Goal: Task Accomplishment & Management: Manage account settings

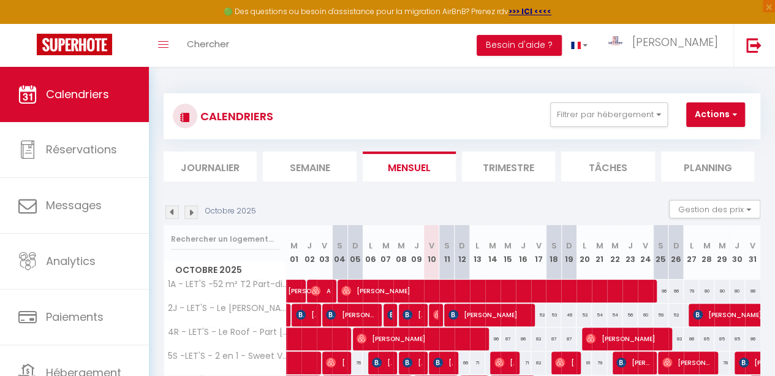
click at [169, 209] on img at bounding box center [171, 211] width 13 height 13
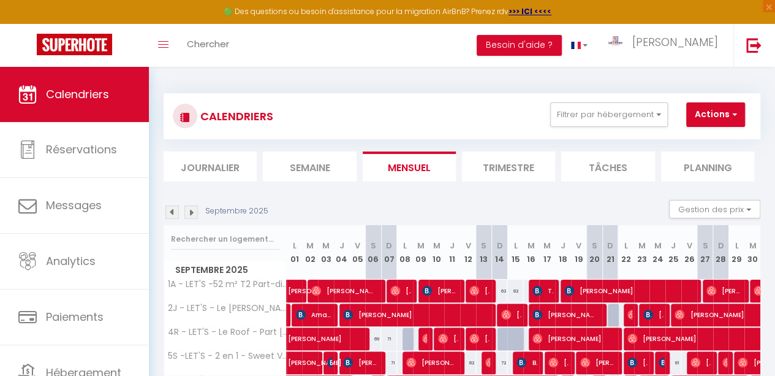
click at [169, 209] on img at bounding box center [171, 211] width 13 height 13
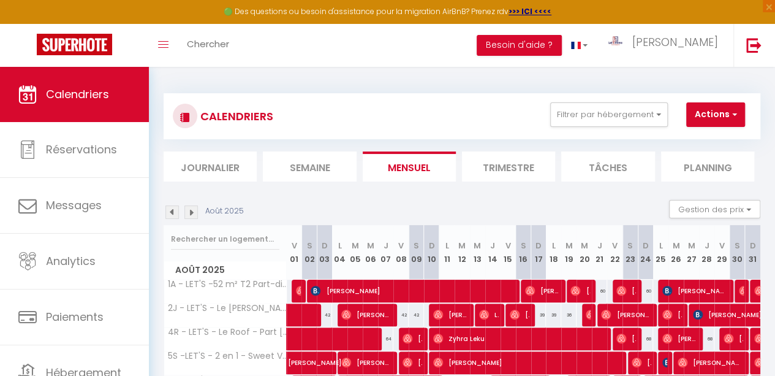
scroll to position [105, 0]
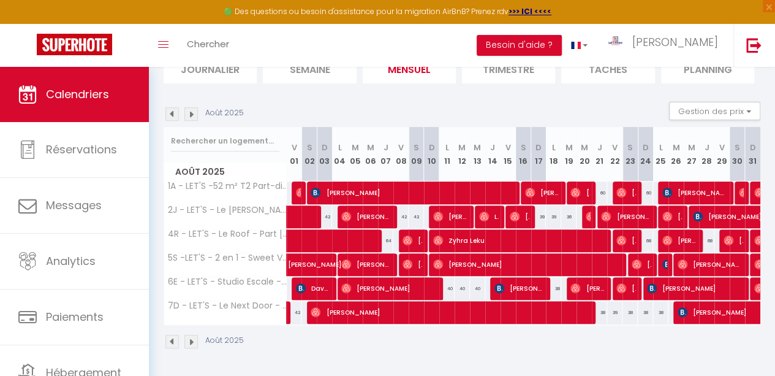
click at [192, 107] on img at bounding box center [190, 113] width 13 height 13
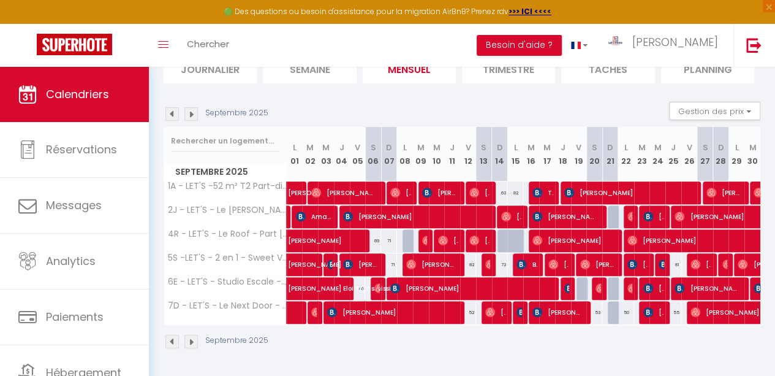
click at [192, 107] on img at bounding box center [190, 113] width 13 height 13
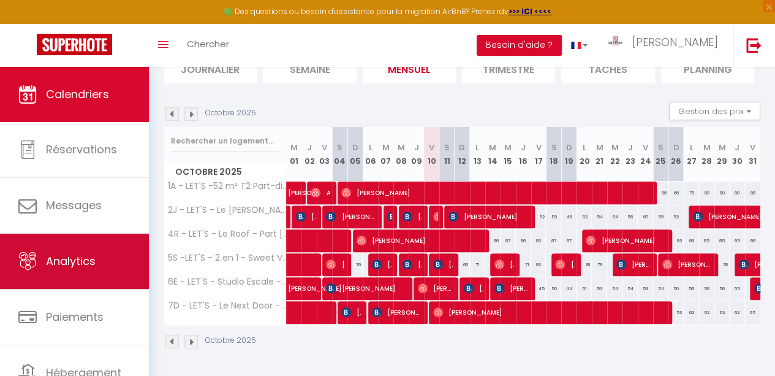
click at [73, 254] on span "Analytics" at bounding box center [71, 260] width 50 height 15
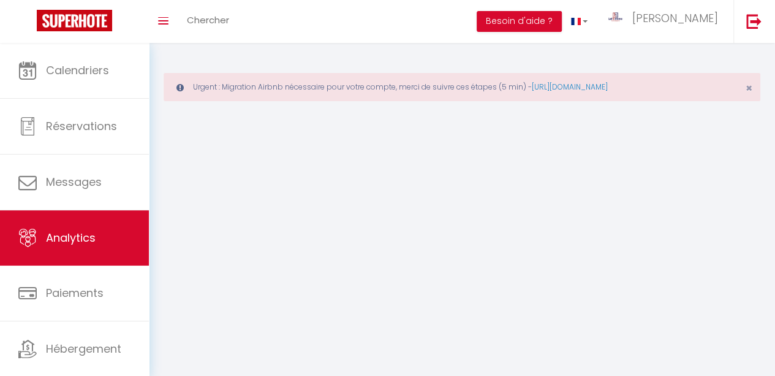
select select "2025"
select select "10"
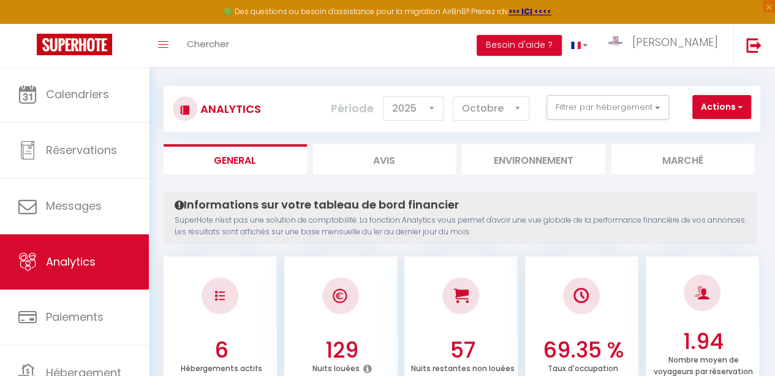
scroll to position [56, 0]
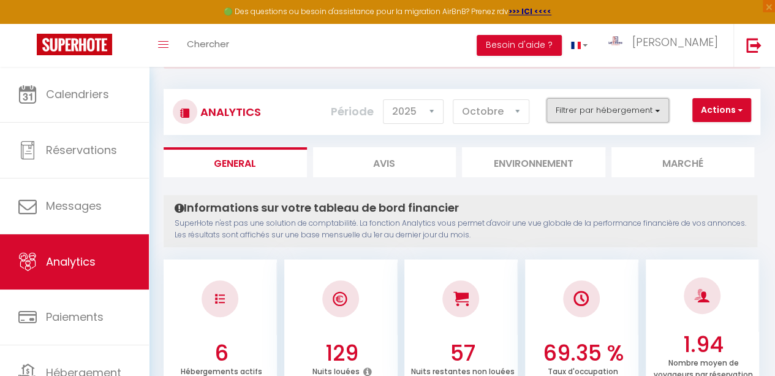
click at [589, 111] on button "Filtrer par hébergement" at bounding box center [607, 110] width 123 height 25
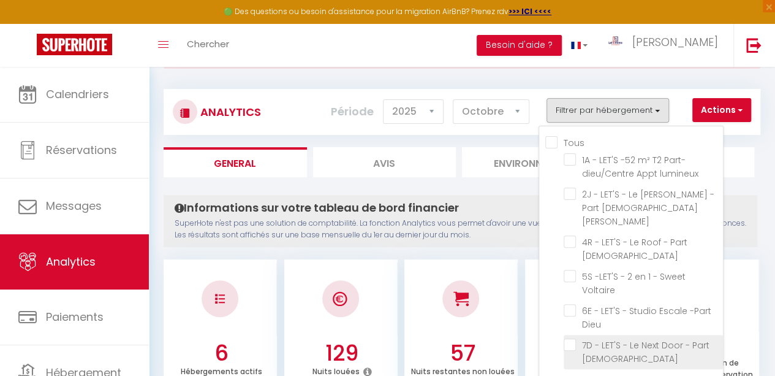
click at [572, 338] on Dieu "checkbox" at bounding box center [643, 344] width 159 height 12
checkbox Dieu "true"
checkbox lumineux "false"
checkbox Wifi "false"
checkbox Dieu "false"
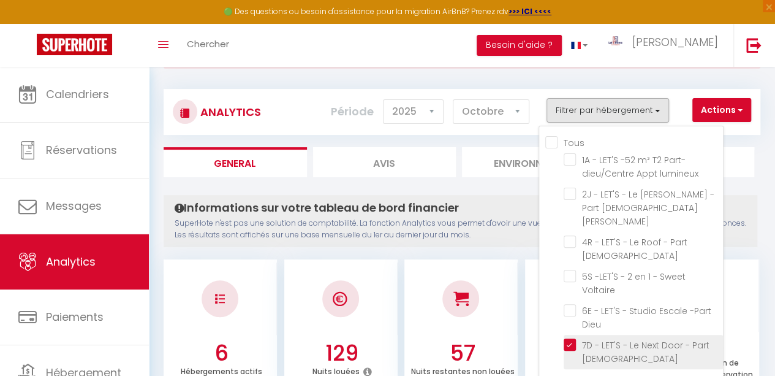
checkbox Voltaire "false"
checkbox Dieu "false"
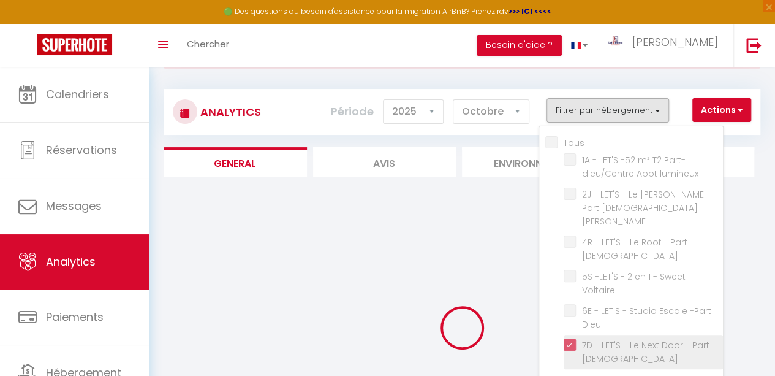
checkbox lumineux "false"
checkbox Wifi "false"
checkbox Dieu "false"
checkbox Voltaire "false"
checkbox Dieu "false"
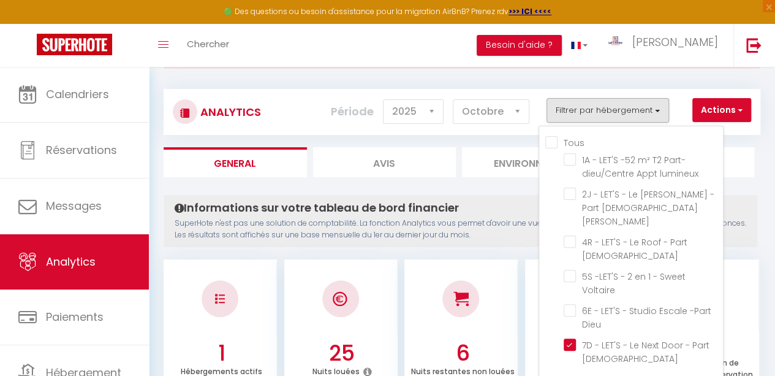
click at [466, 259] on li "6 Nuits restantes non louées" at bounding box center [460, 326] width 113 height 134
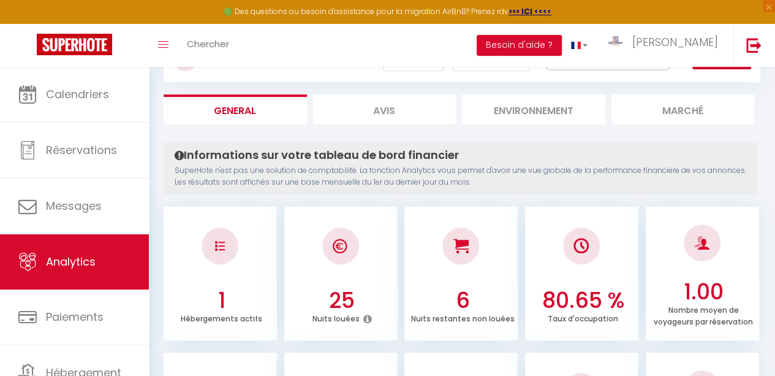
scroll to position [108, 0]
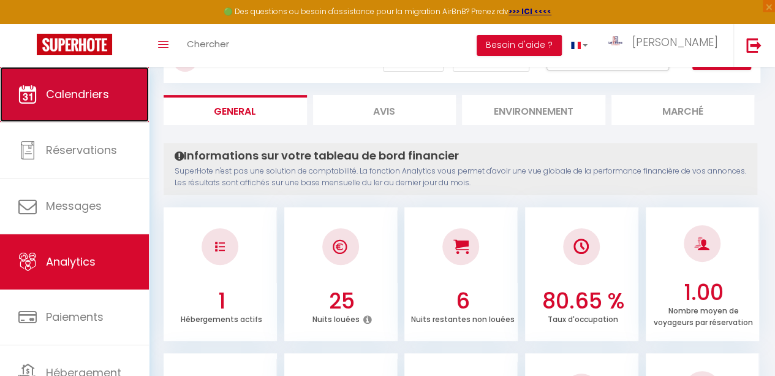
click at [77, 100] on span "Calendriers" at bounding box center [77, 93] width 63 height 15
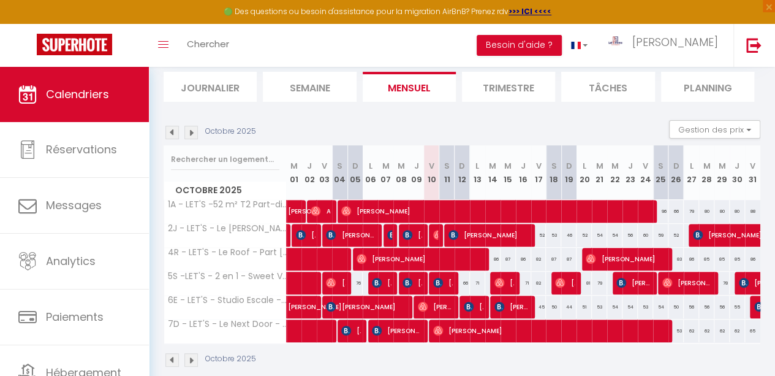
scroll to position [131, 0]
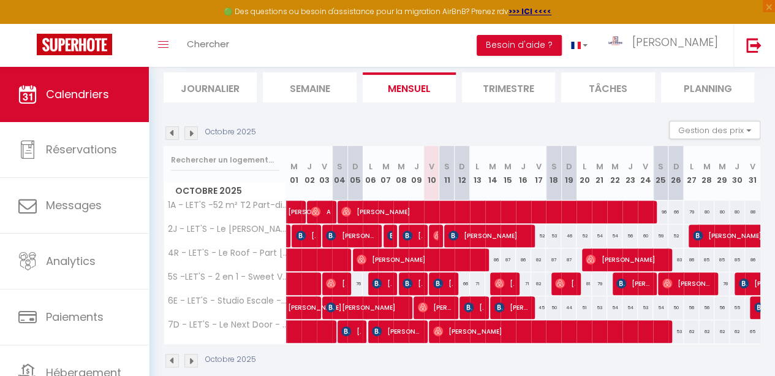
click at [172, 130] on img at bounding box center [171, 132] width 13 height 13
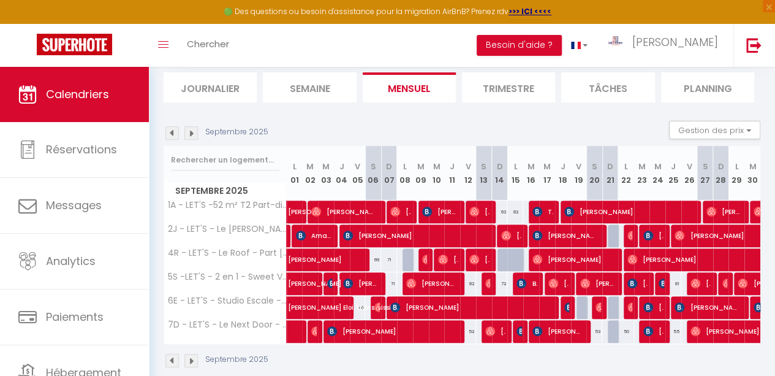
click at [172, 130] on img at bounding box center [171, 132] width 13 height 13
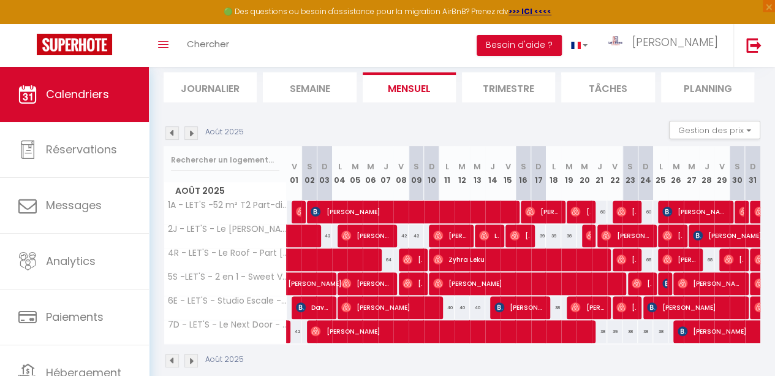
click at [191, 131] on img at bounding box center [190, 132] width 13 height 13
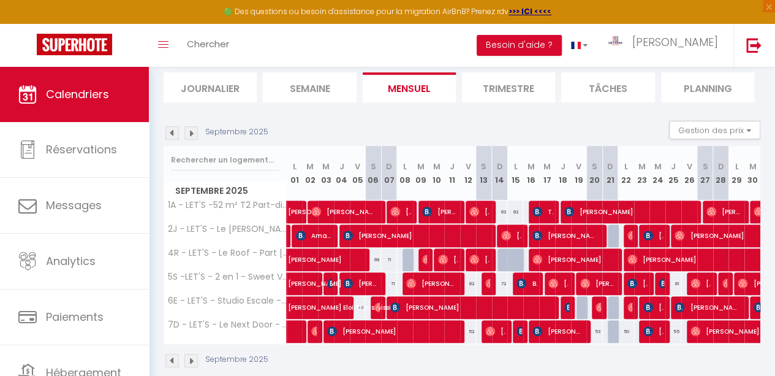
click at [191, 131] on img at bounding box center [190, 132] width 13 height 13
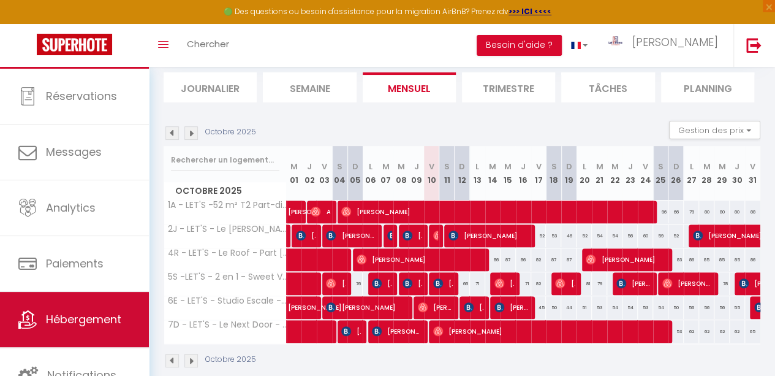
scroll to position [157, 0]
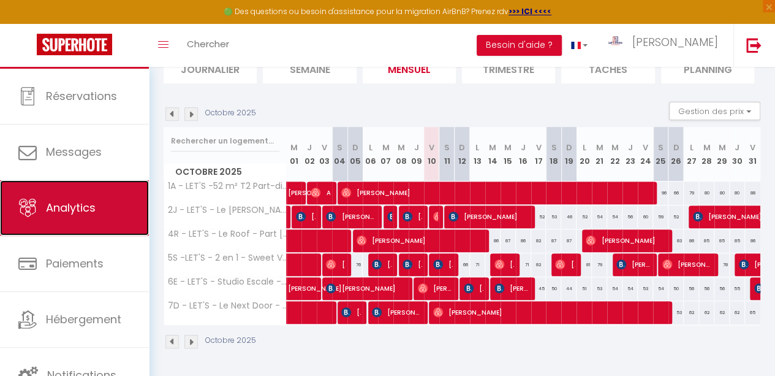
click at [81, 213] on span "Analytics" at bounding box center [71, 207] width 50 height 15
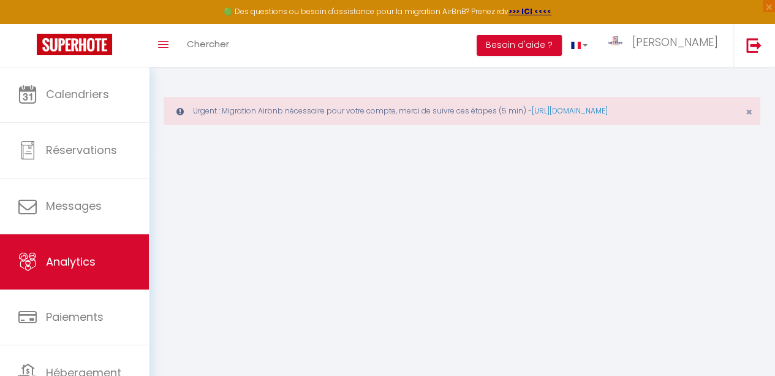
select select "2025"
select select "10"
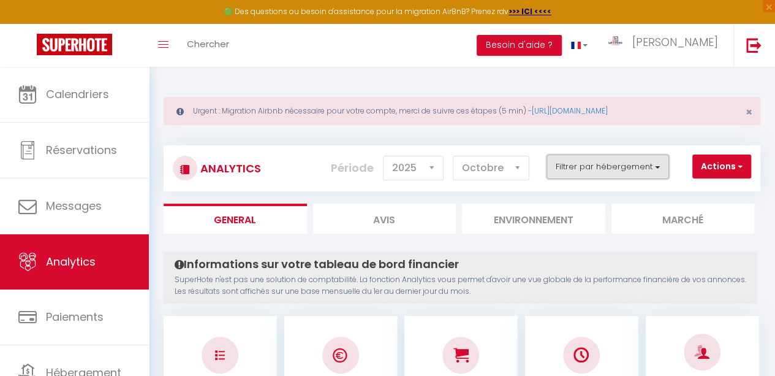
click at [592, 171] on button "Filtrer par hébergement" at bounding box center [607, 166] width 123 height 25
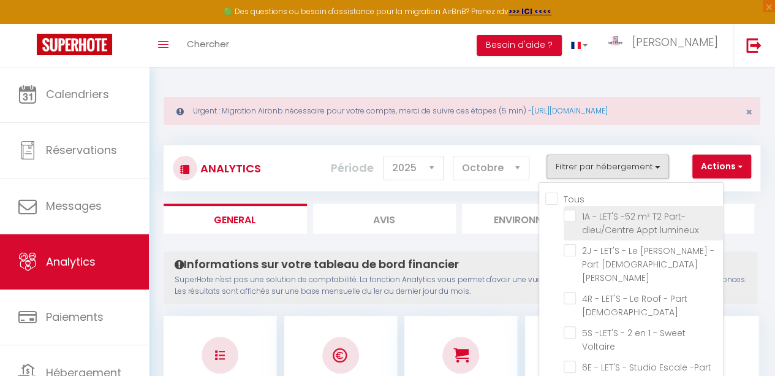
click at [572, 213] on lumineux "checkbox" at bounding box center [643, 216] width 159 height 12
checkbox lumineux "true"
checkbox Wifi "false"
checkbox Dieu "false"
checkbox Voltaire "false"
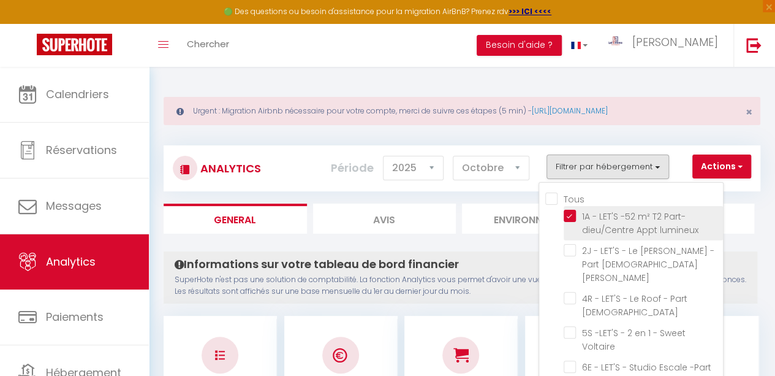
checkbox Dieu "false"
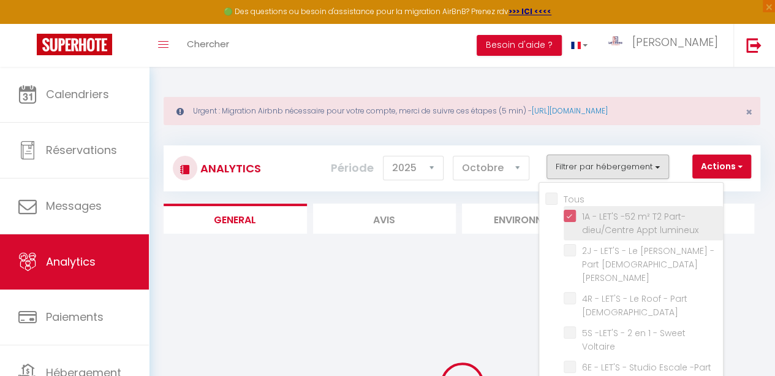
checkbox Wifi "false"
checkbox Dieu "false"
checkbox Voltaire "false"
checkbox Dieu "false"
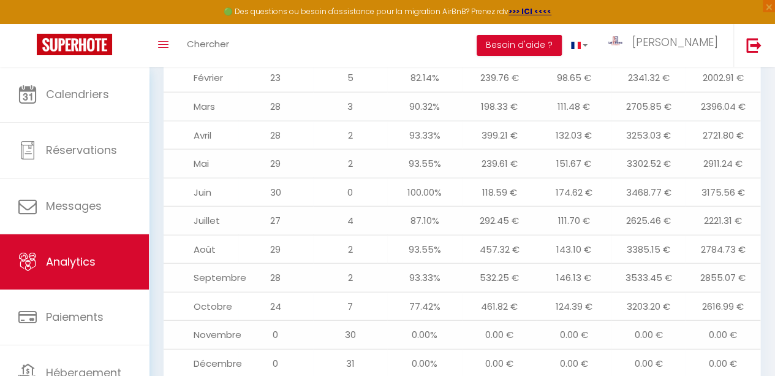
scroll to position [1424, 0]
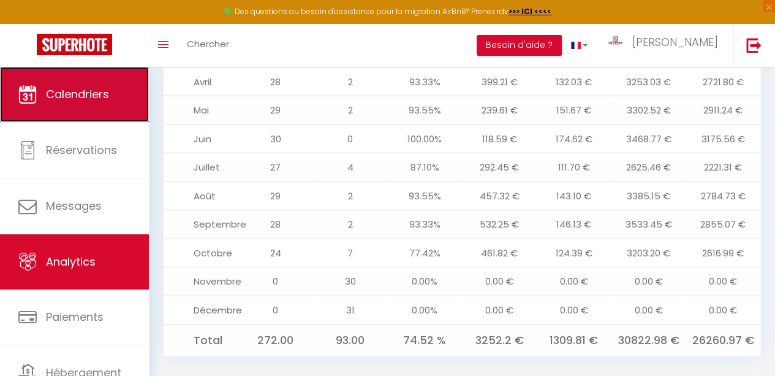
click at [80, 88] on span "Calendriers" at bounding box center [77, 93] width 63 height 15
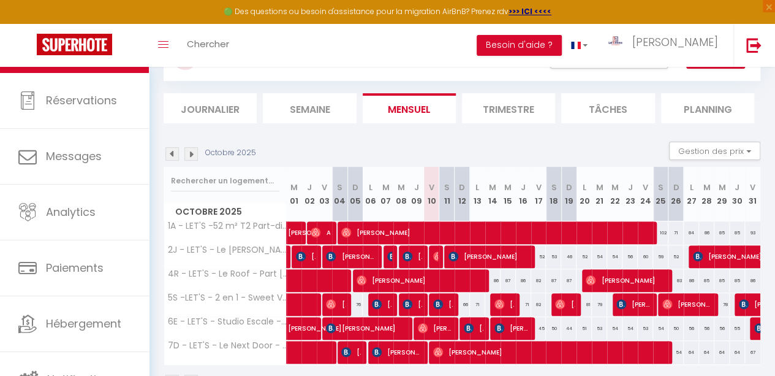
scroll to position [107, 0]
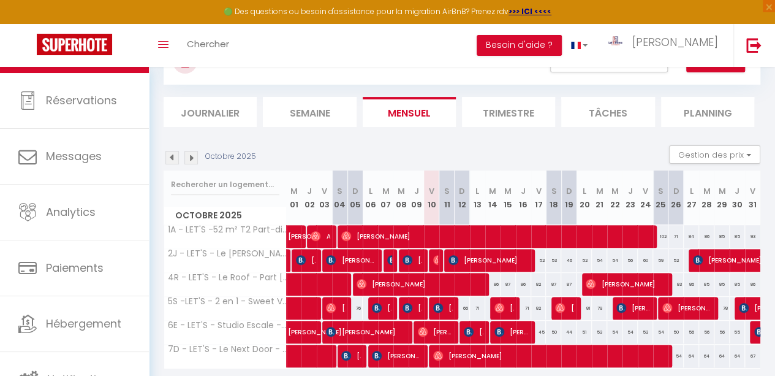
click at [503, 107] on li "Trimestre" at bounding box center [508, 112] width 93 height 30
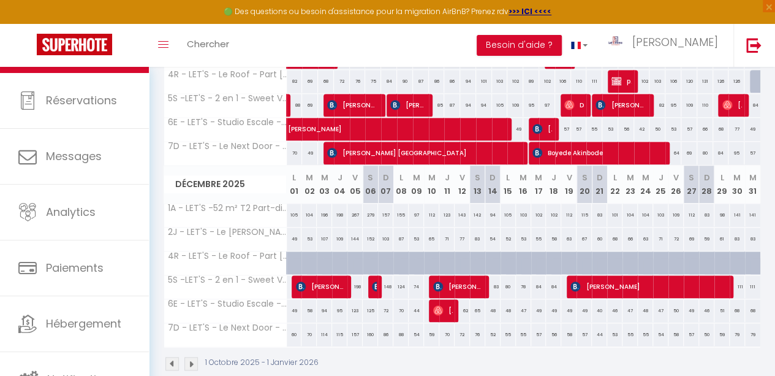
scroll to position [516, 0]
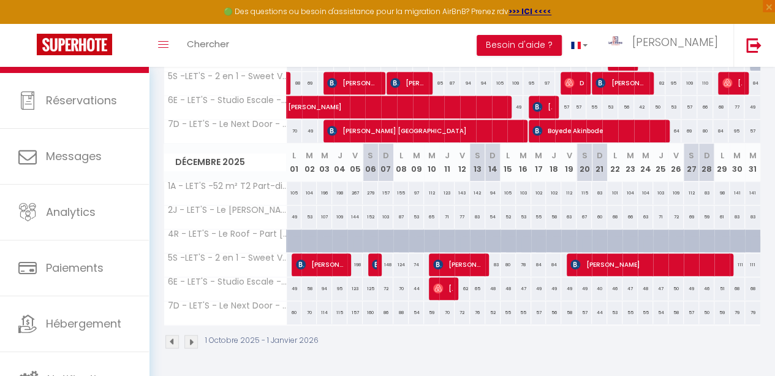
click at [189, 334] on img at bounding box center [190, 340] width 13 height 13
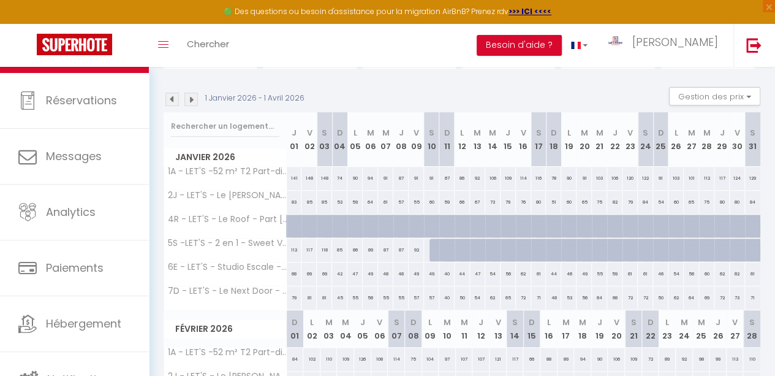
scroll to position [165, 0]
click at [171, 97] on img at bounding box center [171, 98] width 13 height 13
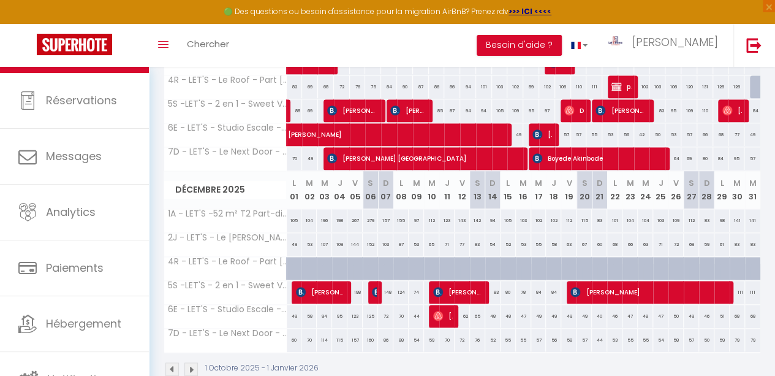
scroll to position [485, 0]
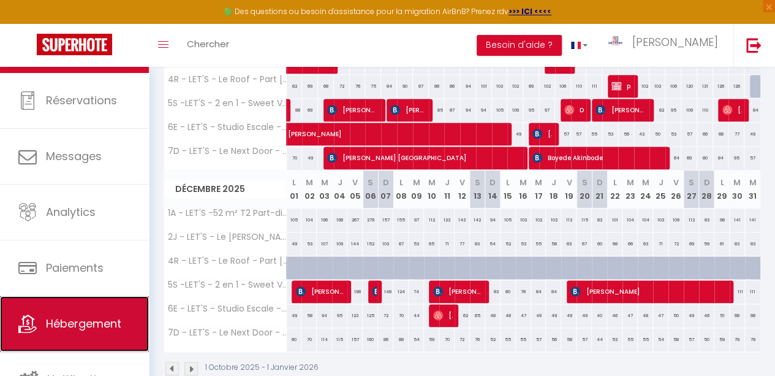
click at [67, 308] on link "Hébergement" at bounding box center [74, 323] width 149 height 55
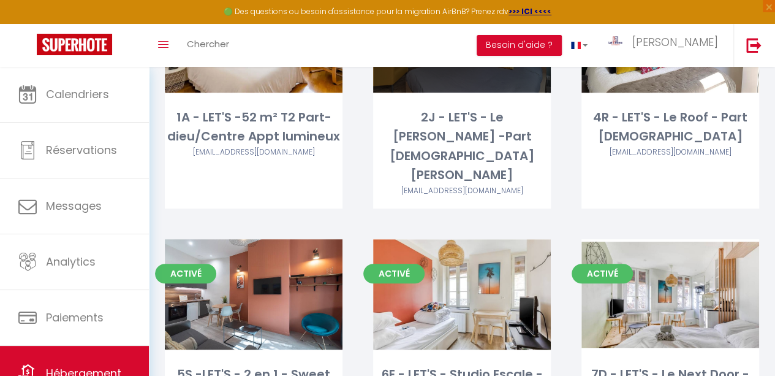
scroll to position [229, 0]
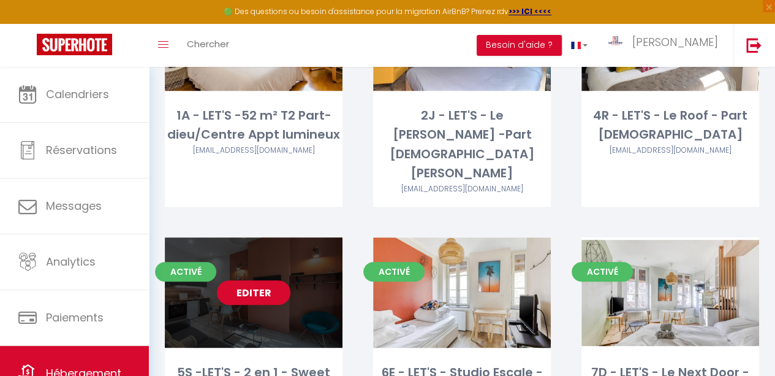
click at [271, 280] on link "Editer" at bounding box center [254, 292] width 74 height 25
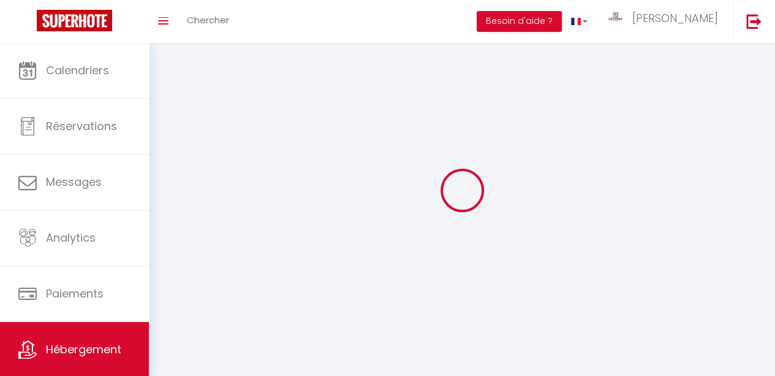
select select
select select "28"
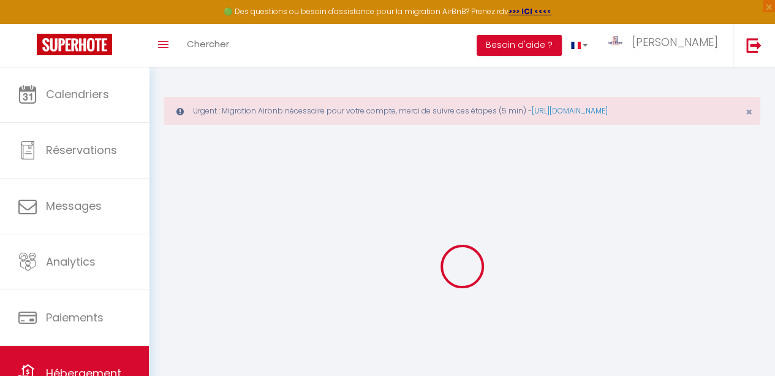
select select
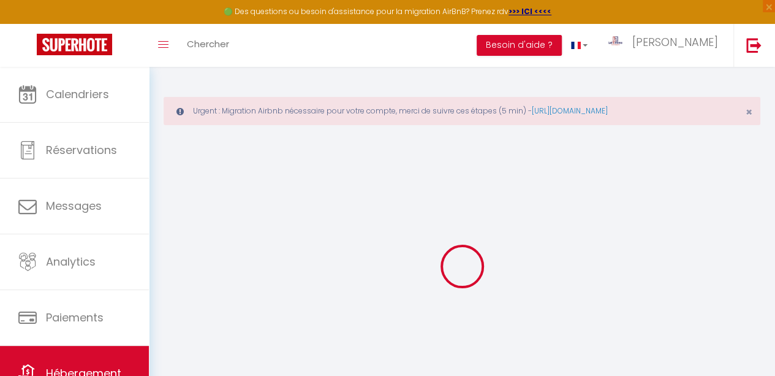
select select
checkbox input "false"
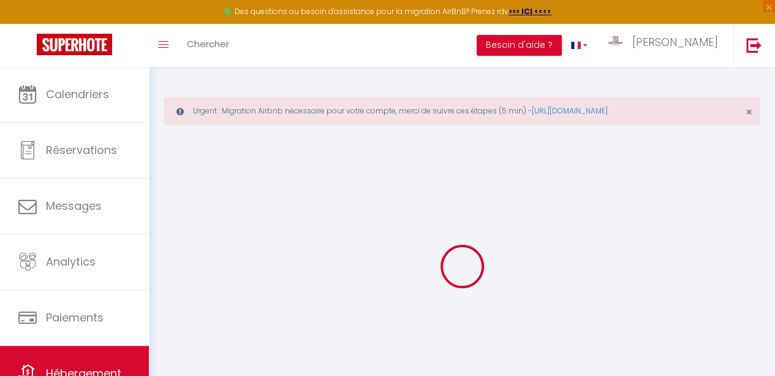
select select
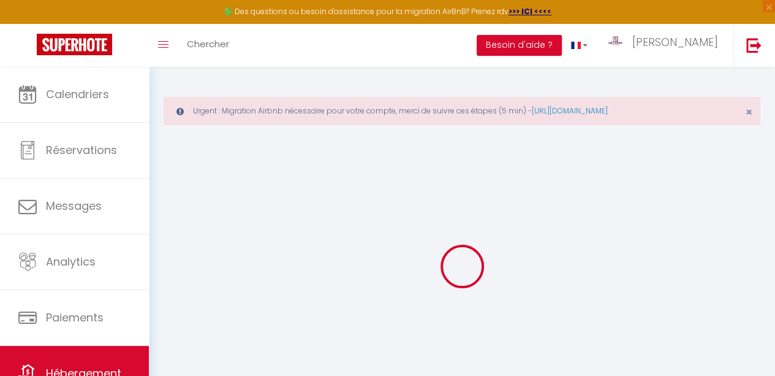
select select
checkbox input "false"
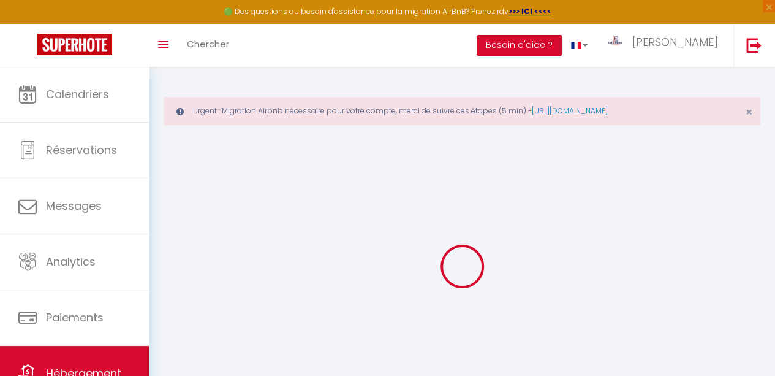
checkbox input "false"
select select
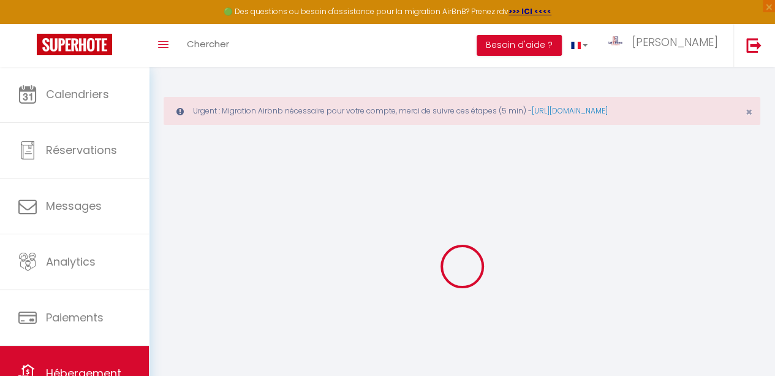
select select
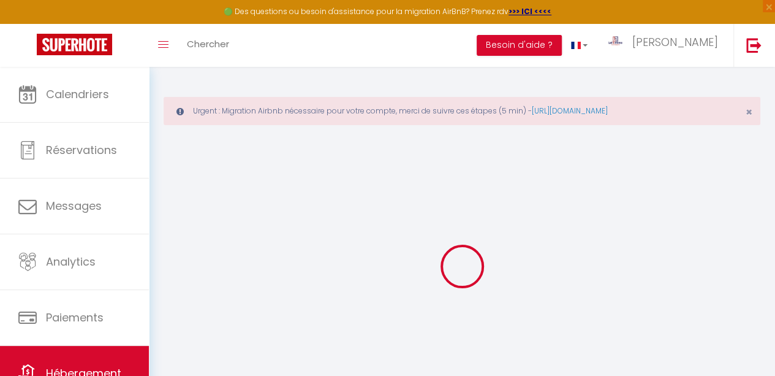
checkbox input "false"
select select
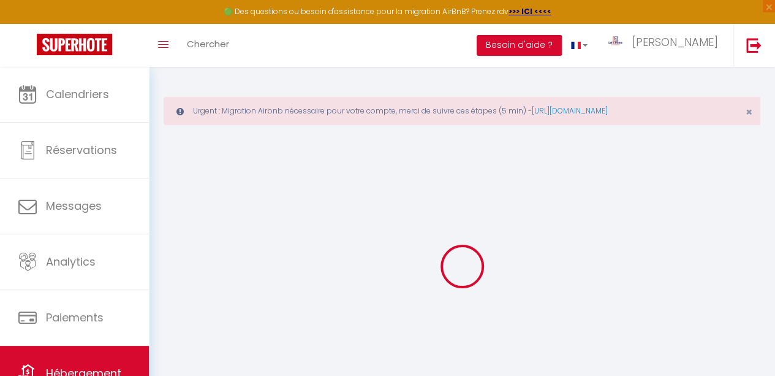
select select
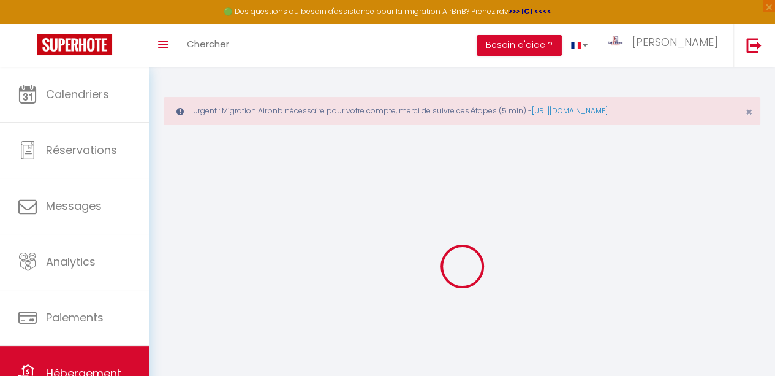
select select
checkbox input "false"
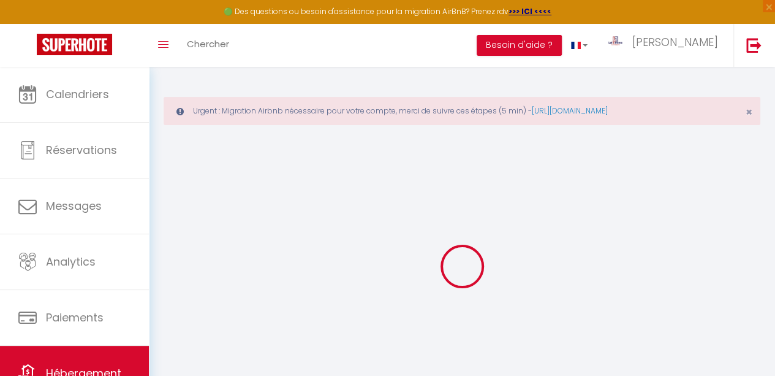
checkbox input "false"
select select
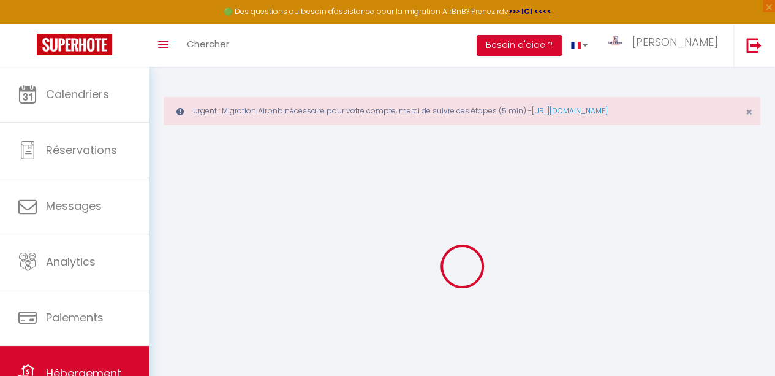
select select
checkbox input "false"
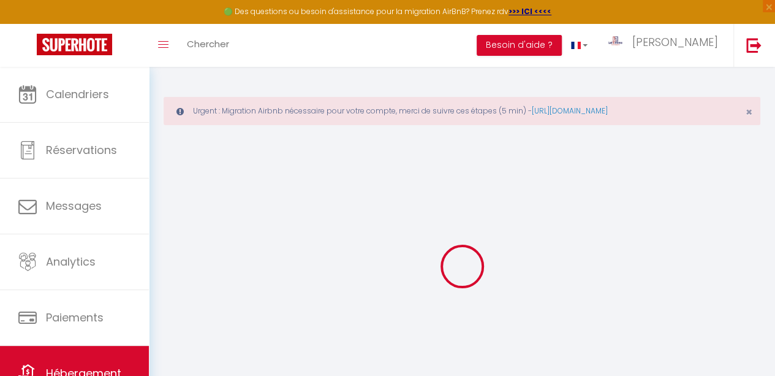
checkbox input "false"
select select
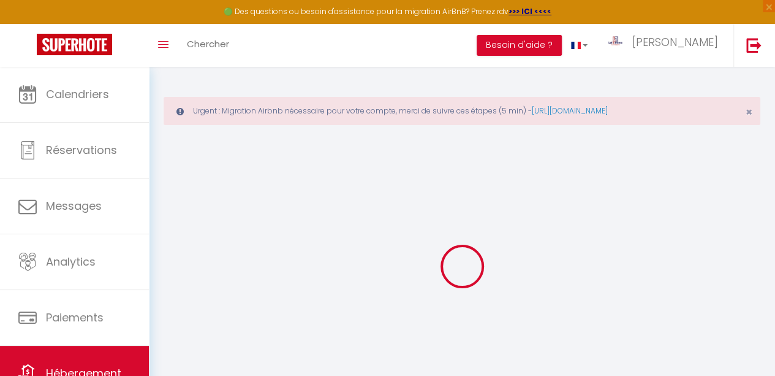
select select
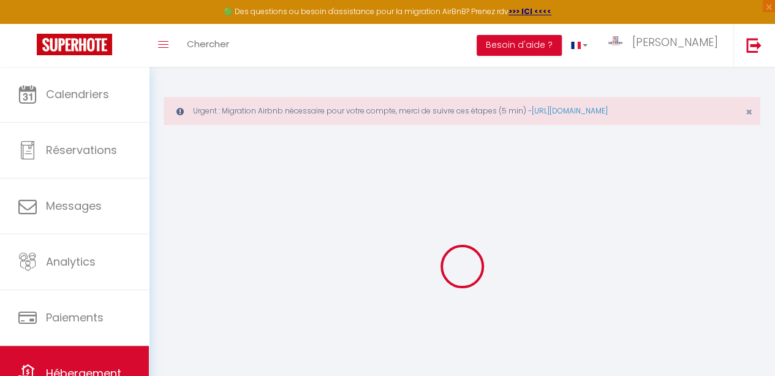
select select
checkbox input "false"
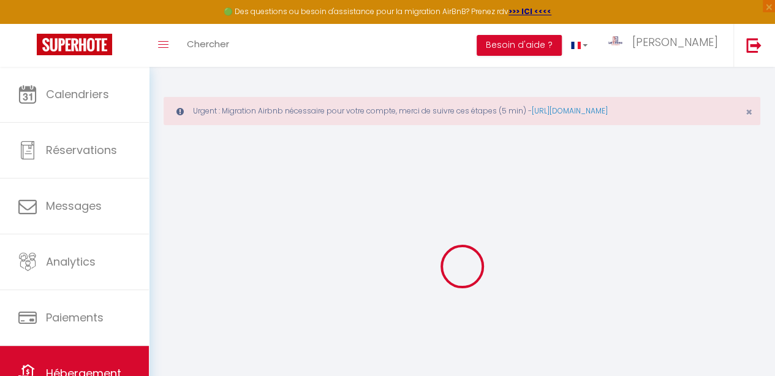
select select
type input "5S -LET'S - 2 en 1 - Sweet Voltaire"
type input "Voltaire"
type input "1"
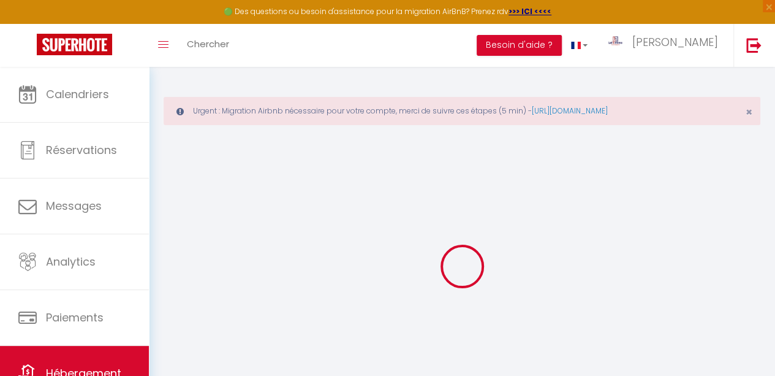
type input "[STREET_ADDRESS]"
type input "69003"
type input "[GEOGRAPHIC_DATA]"
select select "6"
select select "2"
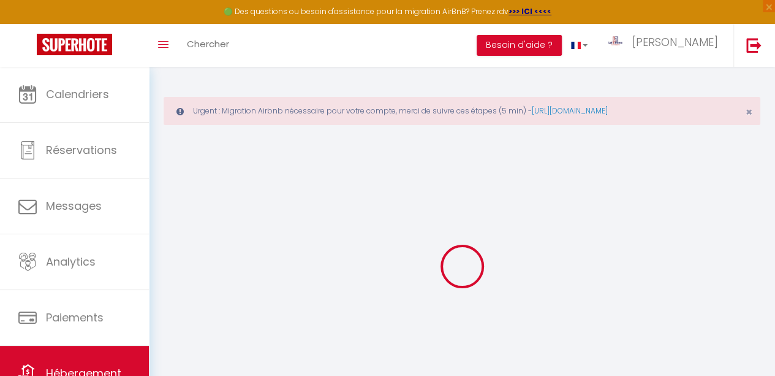
select select "2"
type input "250"
type input "85"
type input "5.5"
type input "5"
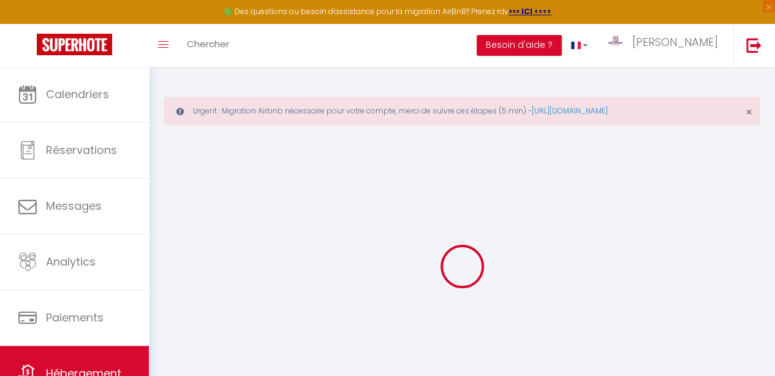
type input "500"
select select
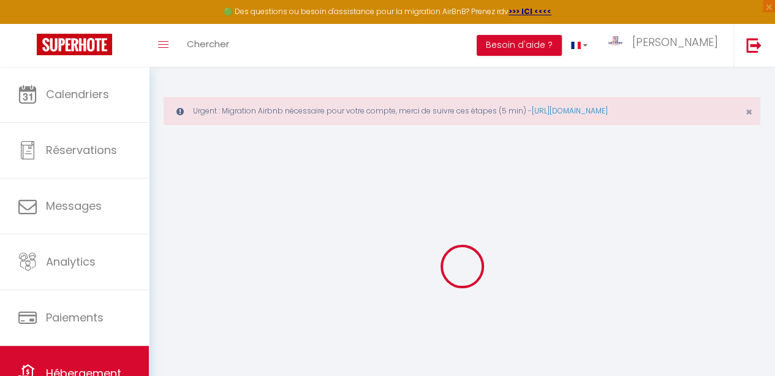
select select
type input "[STREET_ADDRESS]"
type input "69003"
type input "[GEOGRAPHIC_DATA]"
type input "[EMAIL_ADDRESS][DOMAIN_NAME]"
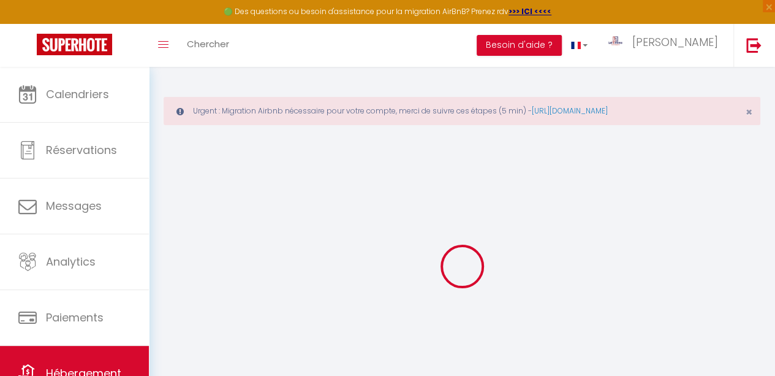
select select "2764"
checkbox input "false"
checkbox input "true"
checkbox input "false"
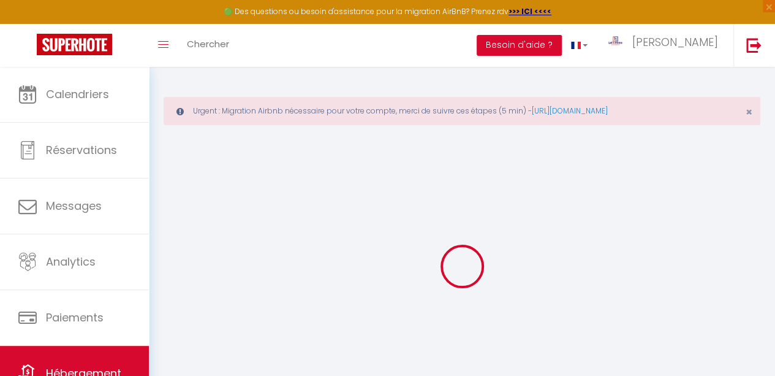
radio input "true"
type input "13"
type input "85"
type input "0"
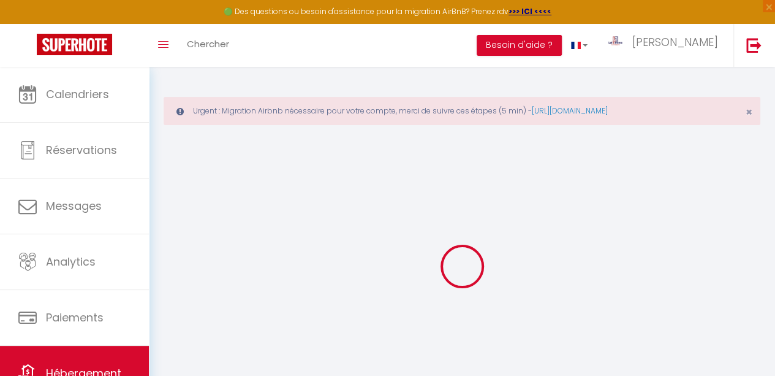
type input "0"
select select "+ 25 %"
select select "+ 32 %"
checkbox input "false"
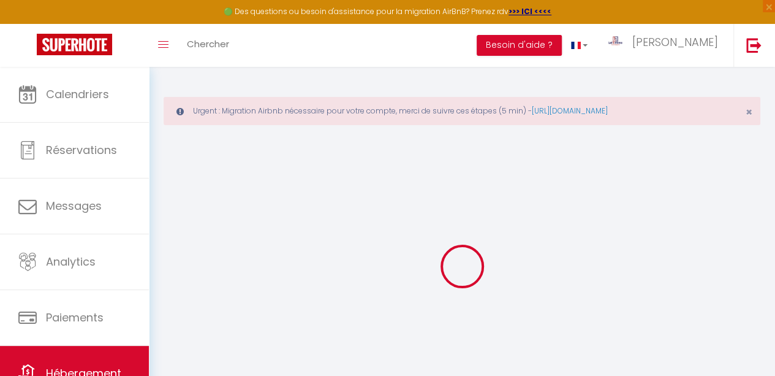
checkbox input "true"
checkbox input "false"
select select "EUR"
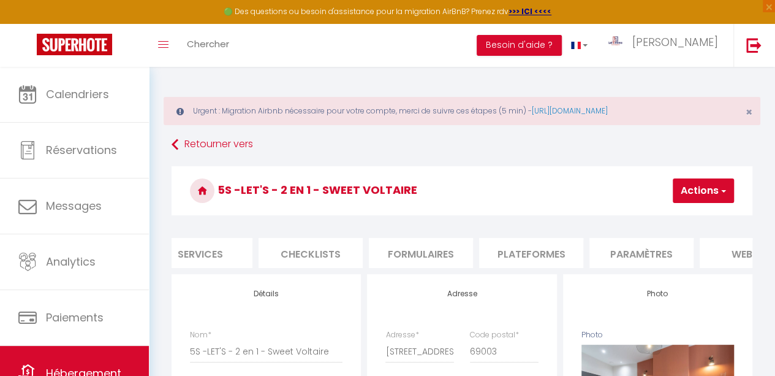
scroll to position [0, 388]
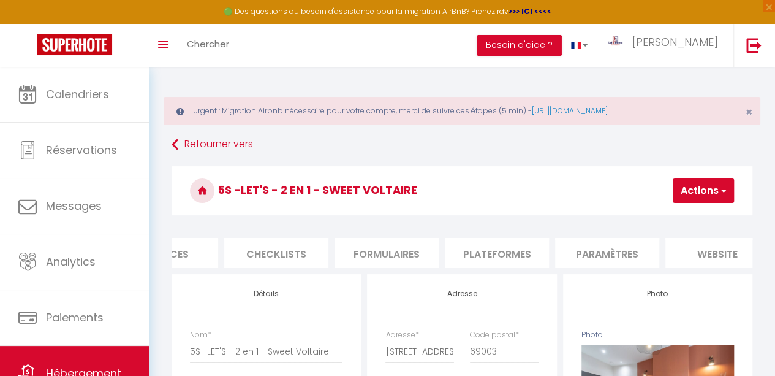
click at [605, 254] on li "Paramètres" at bounding box center [607, 253] width 104 height 30
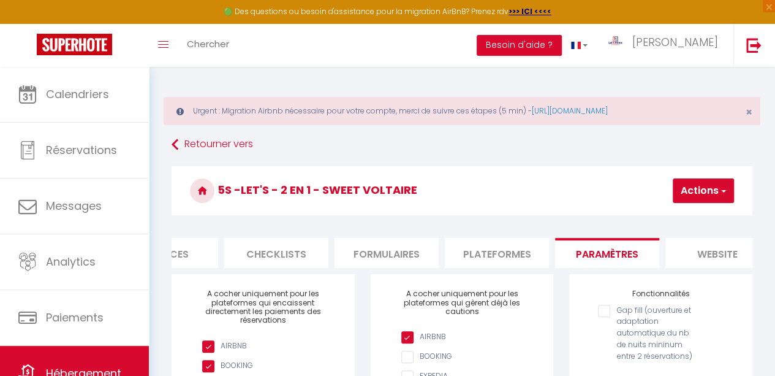
click at [510, 251] on li "Plateformes" at bounding box center [497, 253] width 104 height 30
select select
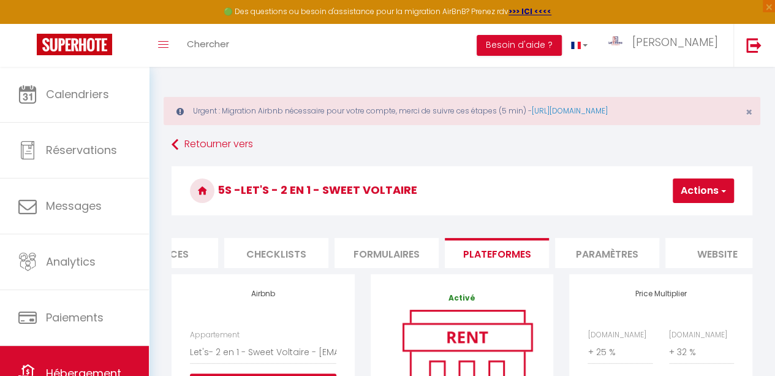
scroll to position [38, 0]
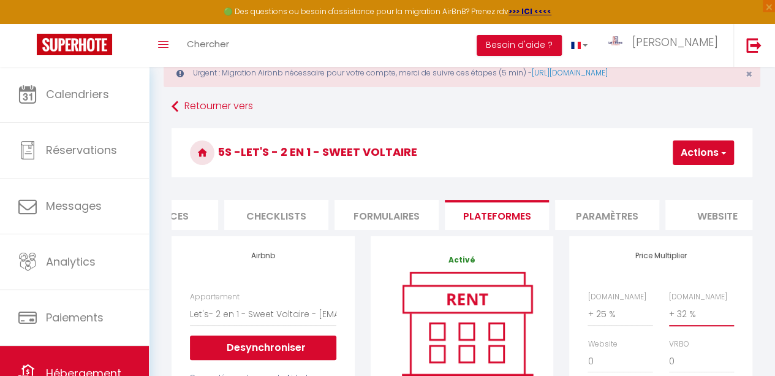
click at [683, 319] on select "0 + 1 % + 2 % + 3 % + 4 % + 5 % + 6 % + 7 % + 8 % + 9 %" at bounding box center [701, 313] width 65 height 23
select select "+ 36 %"
click at [669, 311] on select "0 + 1 % + 2 % + 3 % + 4 % + 5 % + 6 % + 7 % + 8 % + 9 %" at bounding box center [701, 313] width 65 height 23
select select
click at [700, 156] on button "Actions" at bounding box center [703, 152] width 61 height 25
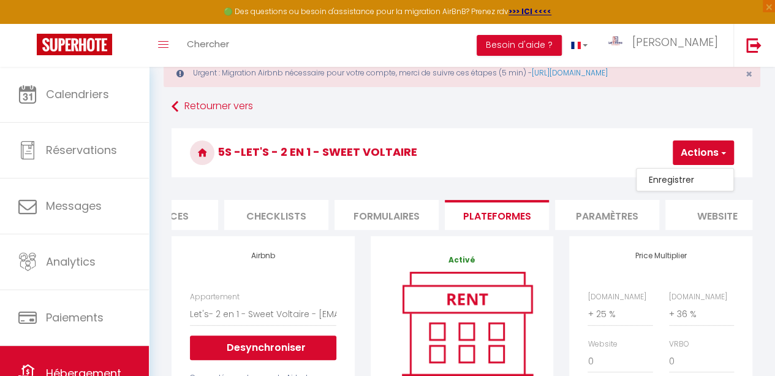
click at [675, 175] on link "Enregistrer" at bounding box center [685, 180] width 97 height 16
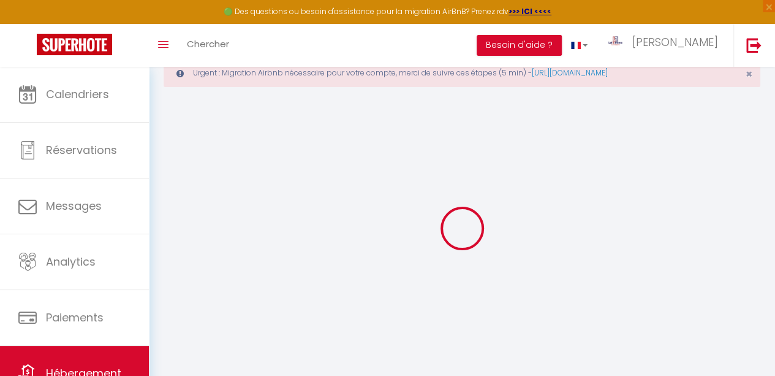
select select "EUR"
select select
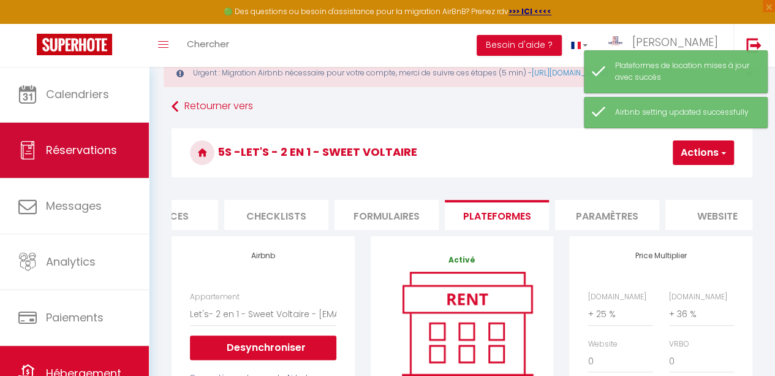
scroll to position [0, 0]
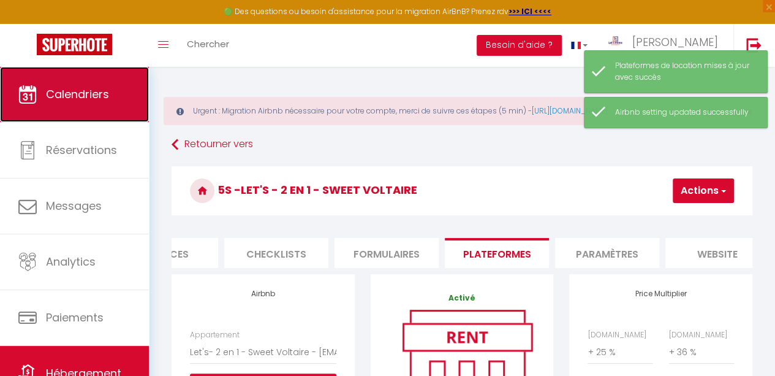
click at [83, 107] on link "Calendriers" at bounding box center [74, 94] width 149 height 55
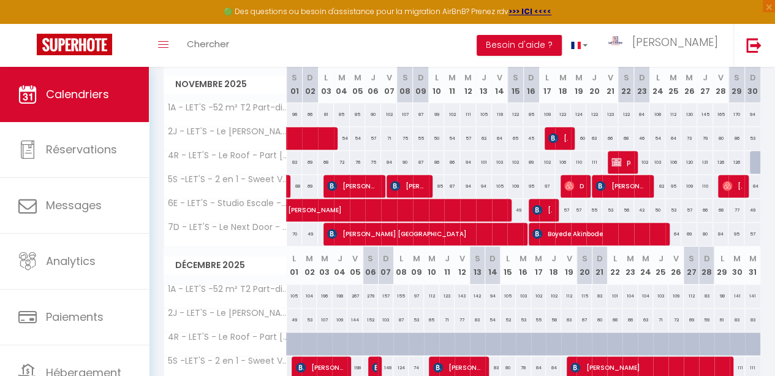
scroll to position [516, 0]
